Goal: Task Accomplishment & Management: Manage account settings

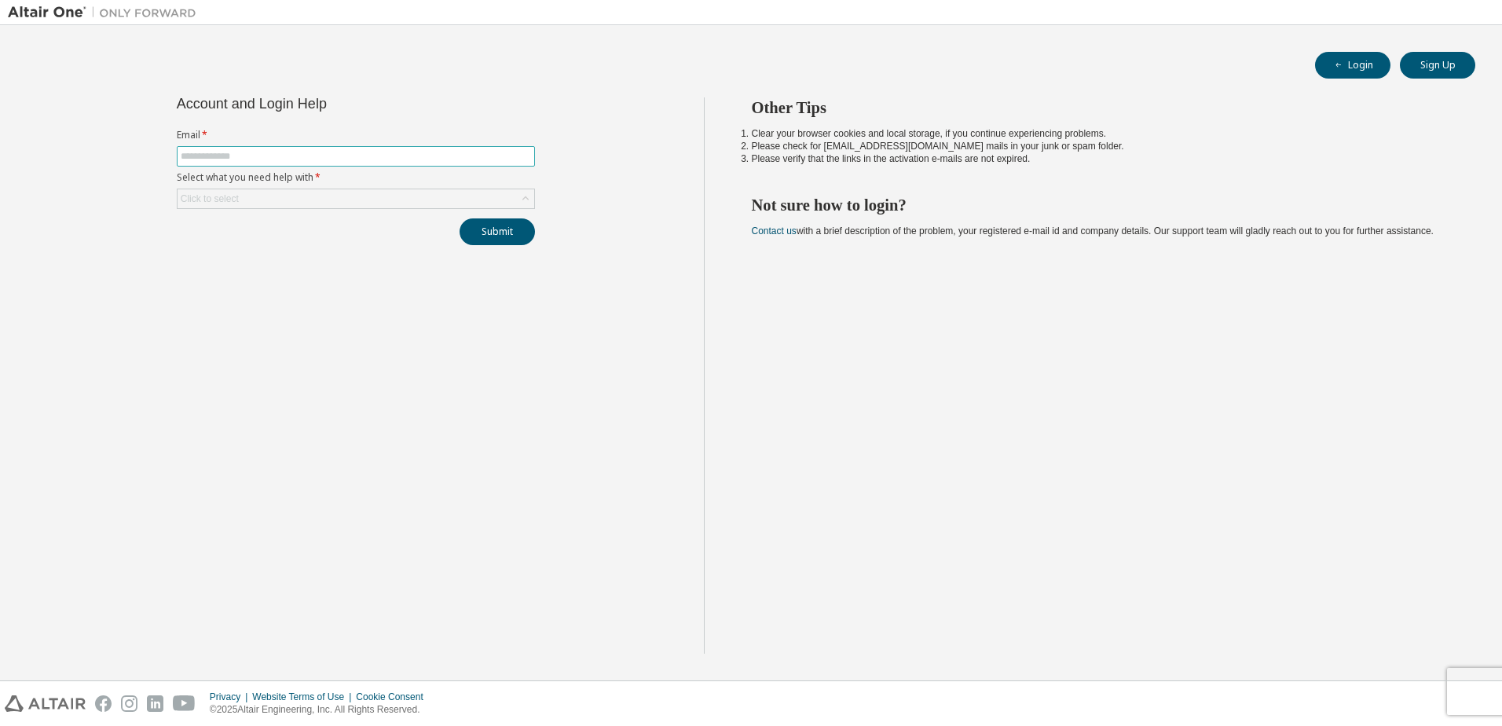
click at [304, 166] on span at bounding box center [356, 156] width 358 height 20
click at [302, 158] on input "text" at bounding box center [356, 156] width 350 height 13
type input "**********"
click at [333, 207] on div "Click to select" at bounding box center [356, 198] width 357 height 19
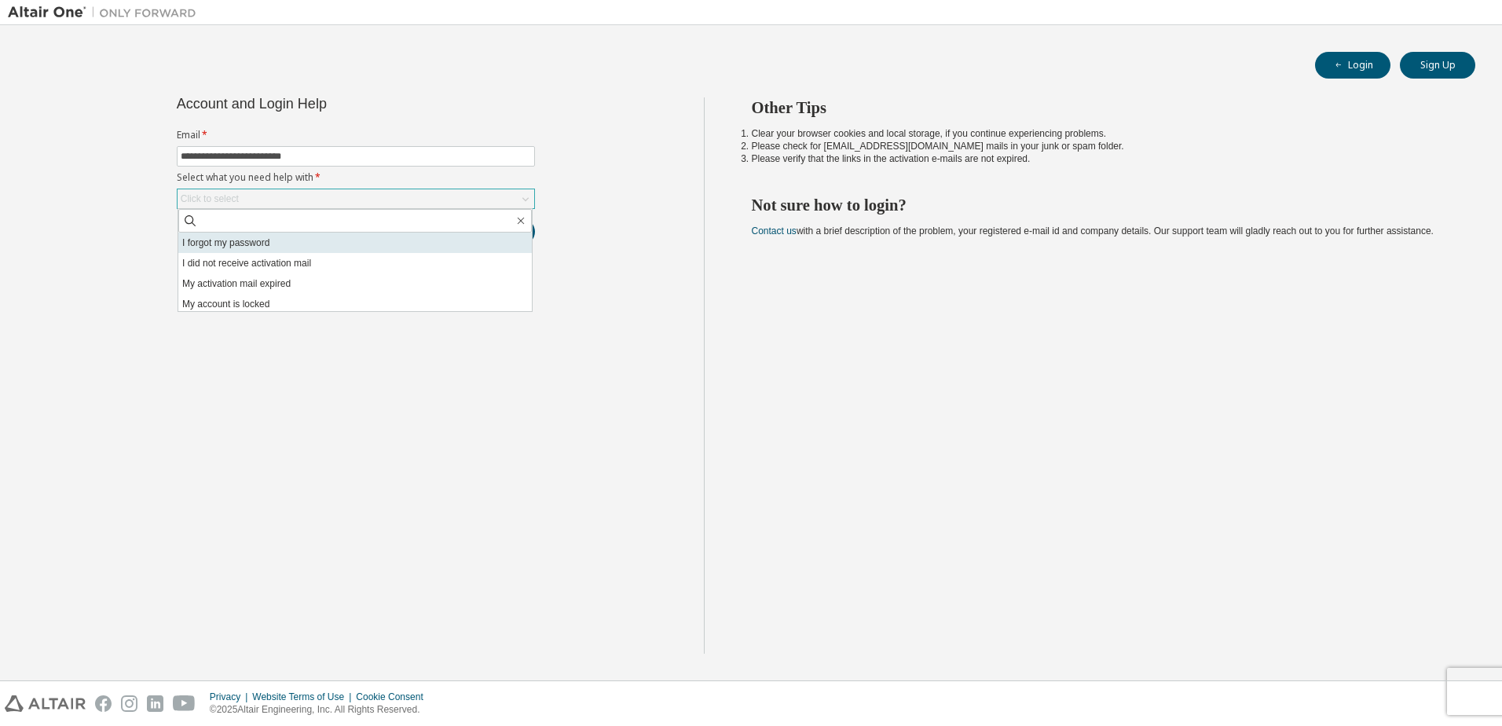
click at [327, 247] on li "I forgot my password" at bounding box center [355, 243] width 354 height 20
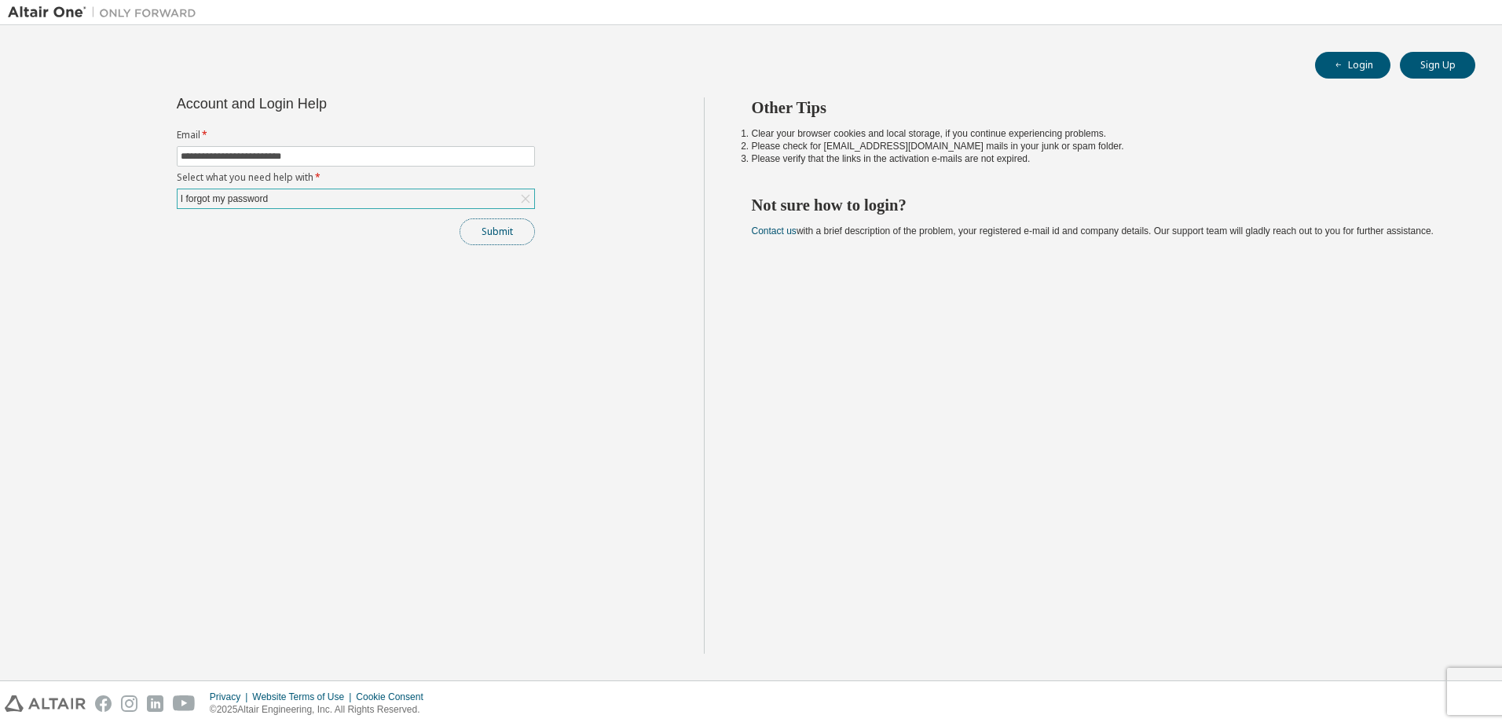
click at [493, 232] on button "Submit" at bounding box center [497, 231] width 75 height 27
